Goal: Use online tool/utility: Use online tool/utility

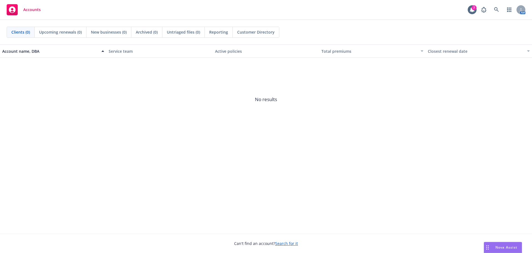
click at [509, 242] on div "Nova Assist" at bounding box center [503, 247] width 38 height 11
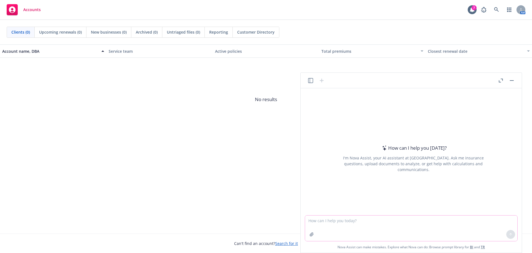
click at [328, 219] on textarea at bounding box center [411, 228] width 212 height 26
type textarea "hi can you draft an email for me?"
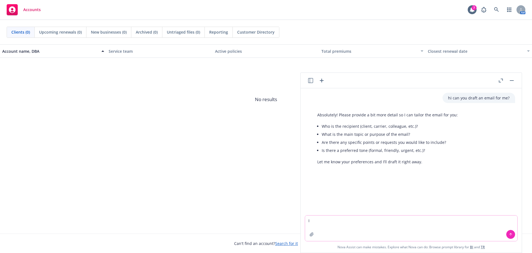
type textarea "I"
click at [351, 221] on textarea "The email is for a client, to advise the client that the termination date in ri…" at bounding box center [411, 228] width 212 height 26
drag, startPoint x: 499, startPoint y: 219, endPoint x: 393, endPoint y: 218, distance: 105.9
click at [394, 218] on textarea "The email is for a client and to advise the client that the termination date in…" at bounding box center [411, 228] width 212 height 26
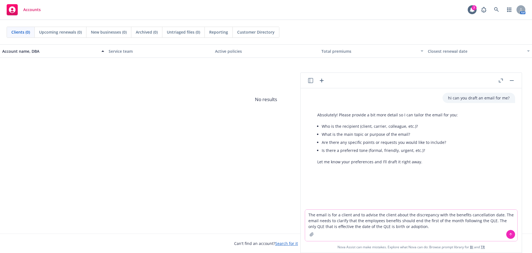
type textarea "The email is for a client and to advise the client about the discrepancy with t…"
click at [506, 233] on div at bounding box center [510, 233] width 13 height 13
click at [511, 235] on icon at bounding box center [511, 234] width 4 height 4
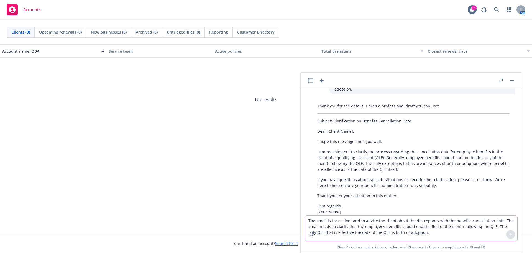
scroll to position [149, 0]
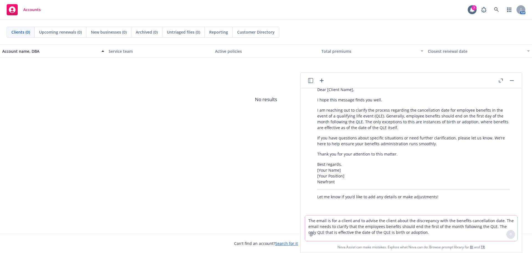
click at [355, 215] on div "The email is for a client and to advise the client about the discrepancy with t…" at bounding box center [411, 228] width 213 height 26
click at [361, 219] on textarea "The email is for a client and to advise the client about the discrepancy with t…" at bounding box center [411, 228] width 212 height 26
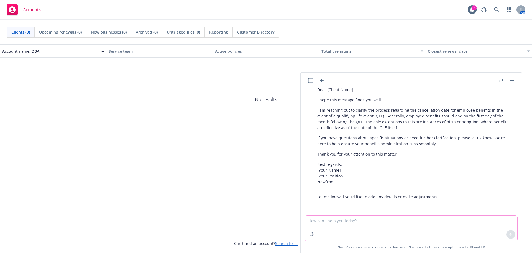
click at [362, 220] on textarea at bounding box center [411, 228] width 212 height 26
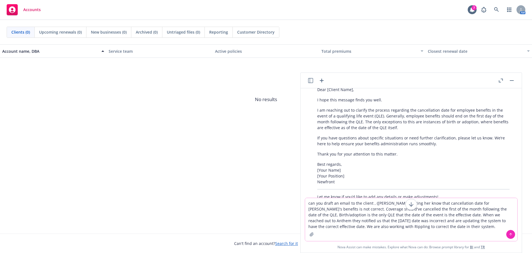
type textarea "can you draft an email to the client , ([PERSON_NAME]) letting her know that ca…"
click at [511, 231] on button at bounding box center [510, 234] width 9 height 9
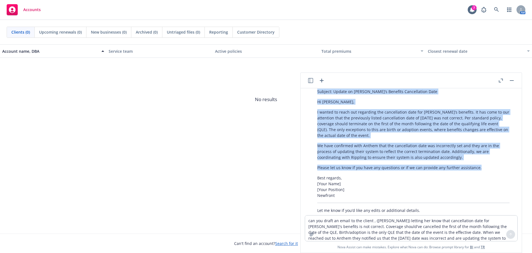
scroll to position [330, 0]
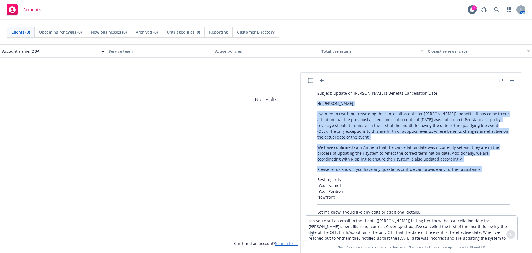
drag, startPoint x: 485, startPoint y: 154, endPoint x: 309, endPoint y: 102, distance: 184.2
click at [309, 102] on div "Certainly! Here’s a professional draft for your client, [PERSON_NAME]: Subject:…" at bounding box center [413, 145] width 212 height 144
copy div "Hi [PERSON_NAME], I wanted to reach out regarding the cancellation date for [PE…"
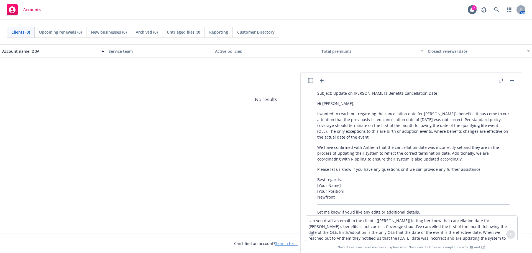
click at [255, 81] on span "No results" at bounding box center [266, 99] width 532 height 83
